Goal: Find contact information: Find contact information

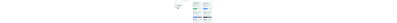
scroll to position [387, 0]
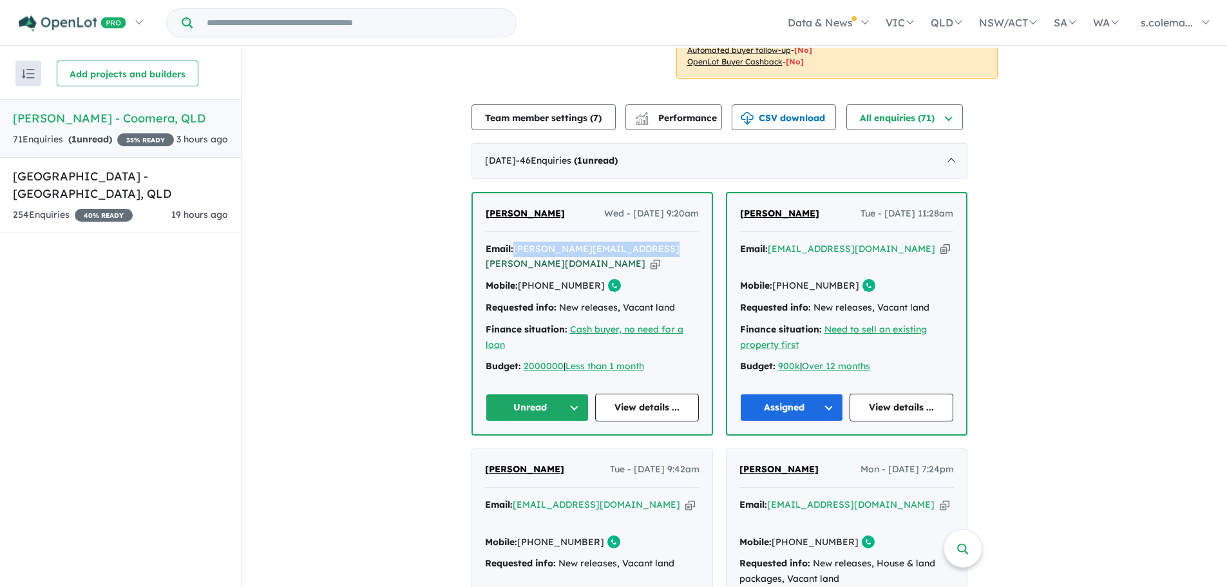
drag, startPoint x: 662, startPoint y: 253, endPoint x: 524, endPoint y: 251, distance: 137.9
click at [524, 251] on div "Email: [PERSON_NAME][EMAIL_ADDRESS][PERSON_NAME][DOMAIN_NAME] Copied!" at bounding box center [592, 257] width 213 height 31
copy a%20Novella%20Waters%20-%20Coomera"] "[PERSON_NAME][EMAIL_ADDRESS][PERSON_NAME][DOMAIN_NAME]"
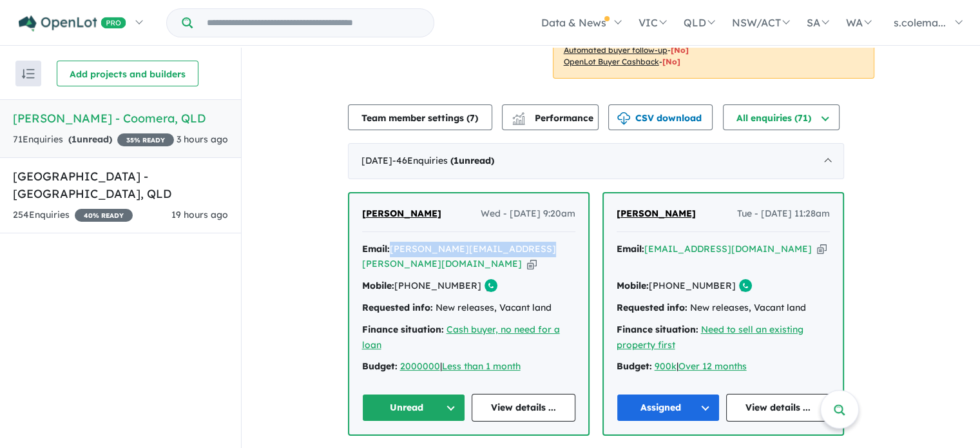
click at [433, 412] on button "Unread" at bounding box center [414, 408] width 104 height 28
click at [445, 408] on button "Unread" at bounding box center [414, 408] width 104 height 28
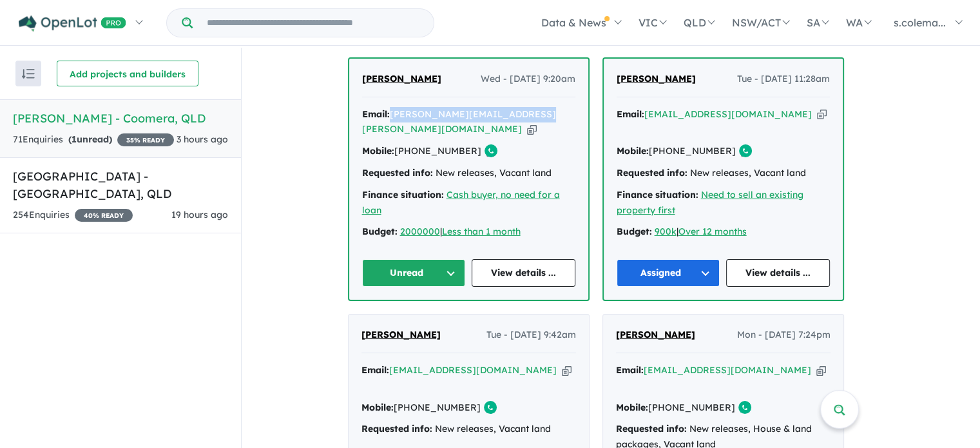
scroll to position [580, 0]
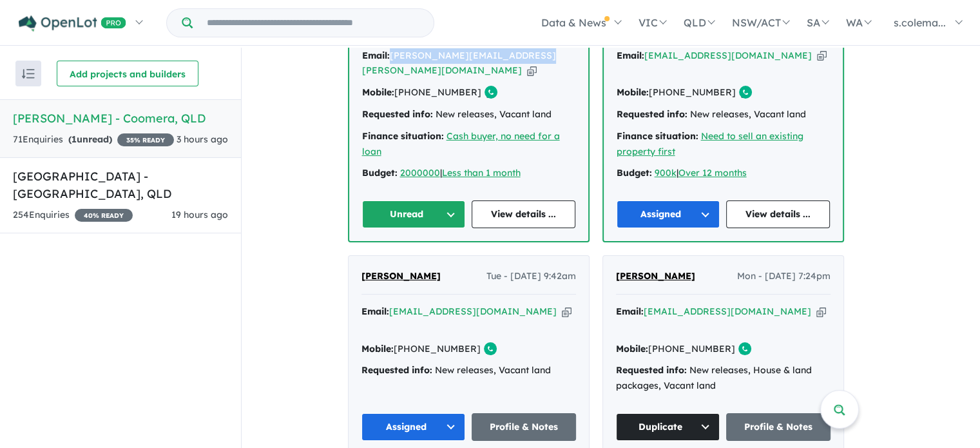
click at [448, 226] on button "Unread" at bounding box center [414, 214] width 104 height 28
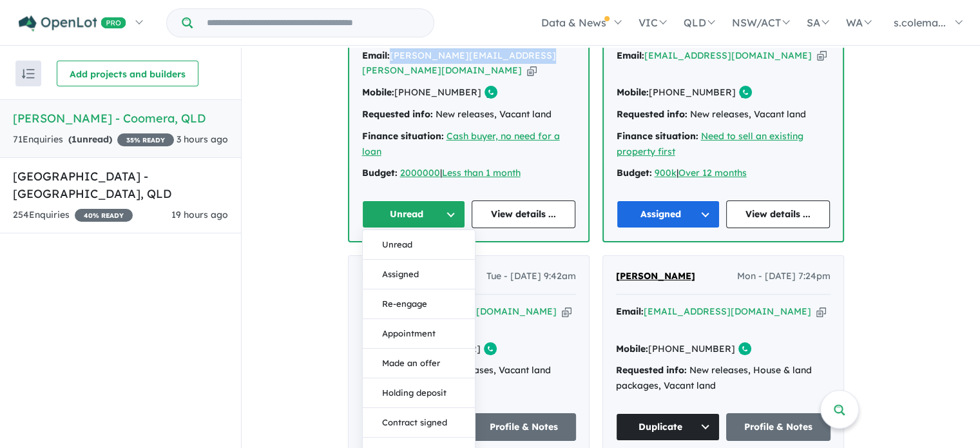
click at [438, 271] on button "Assigned" at bounding box center [419, 275] width 112 height 30
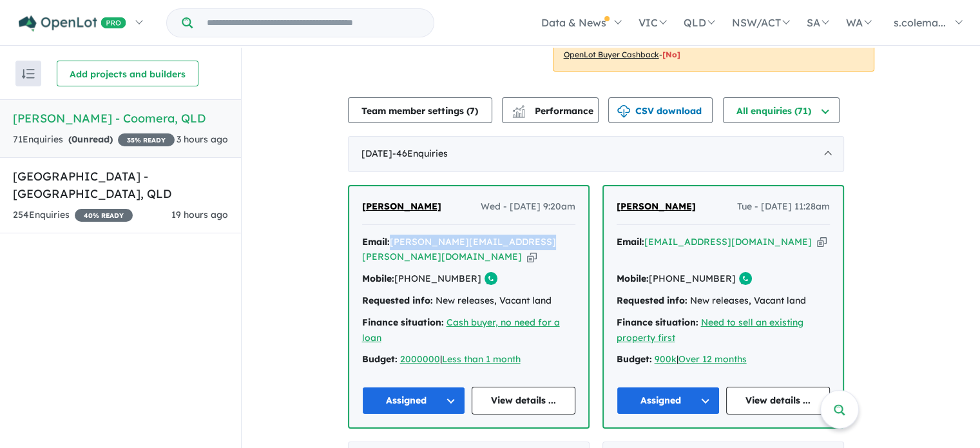
scroll to position [387, 0]
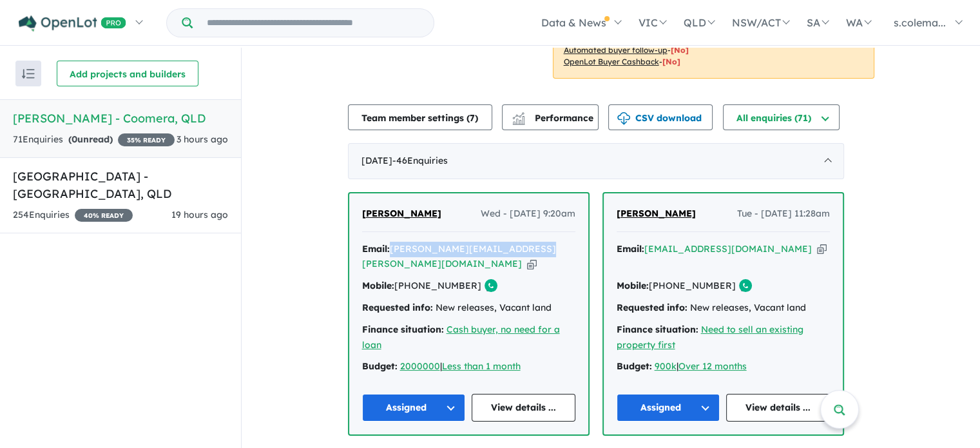
drag, startPoint x: 365, startPoint y: 198, endPoint x: 430, endPoint y: 218, distance: 67.5
click at [430, 218] on div "[PERSON_NAME] Wed - [DATE] 9:20am Email: [PERSON_NAME][EMAIL_ADDRESS][PERSON_NA…" at bounding box center [468, 313] width 239 height 241
copy span "[PERSON_NAME]"
drag, startPoint x: 725, startPoint y: 264, endPoint x: 675, endPoint y: 265, distance: 50.3
click at [675, 278] on div "Mobile: [PHONE_NUMBER] Copied!" at bounding box center [723, 285] width 213 height 15
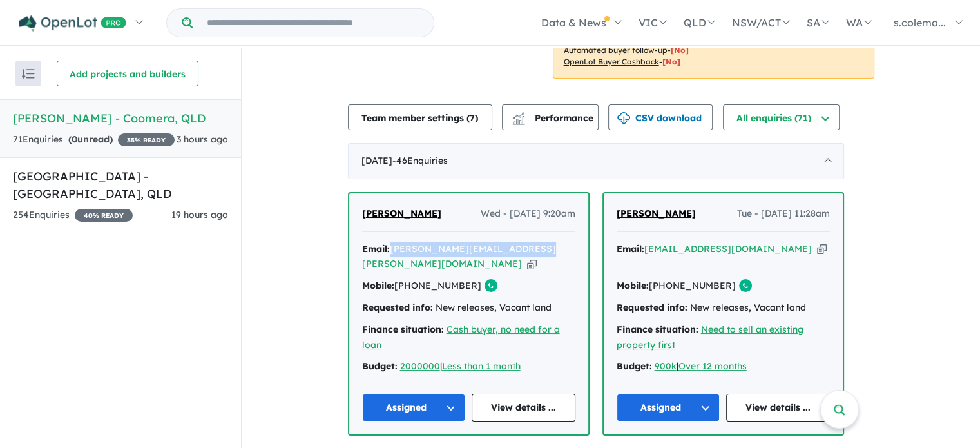
copy link "451 375 569"
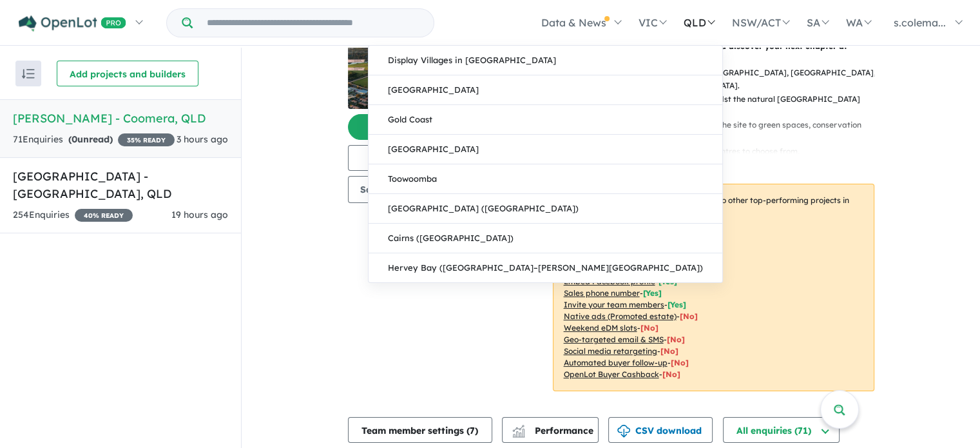
scroll to position [0, 0]
